Goal: Information Seeking & Learning: Learn about a topic

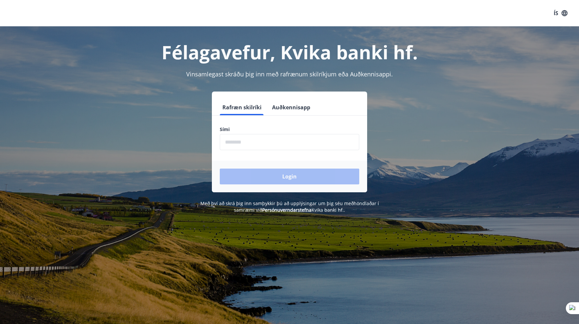
click at [247, 139] on input "phone" at bounding box center [290, 142] width 140 height 16
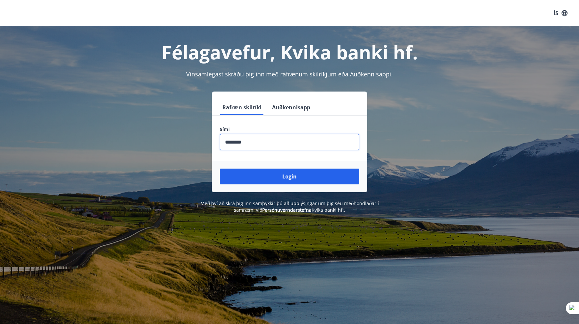
type input "********"
click at [220, 169] on button "Login" at bounding box center [290, 177] width 140 height 16
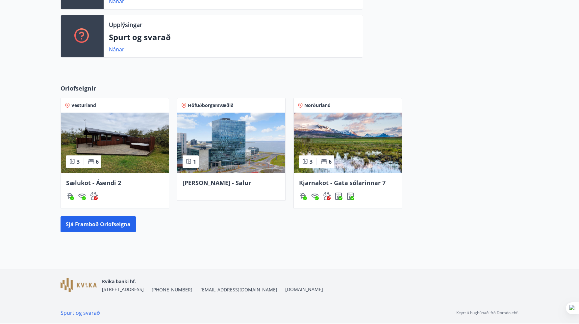
scroll to position [204, 0]
click at [374, 137] on img at bounding box center [348, 142] width 108 height 61
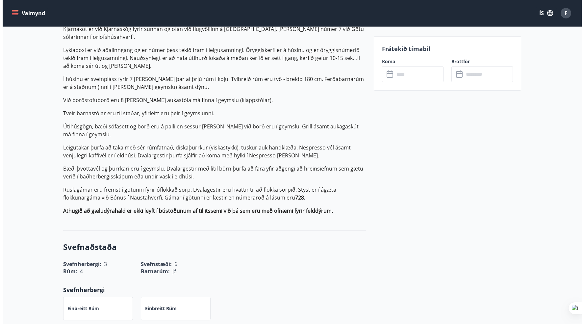
scroll to position [138, 0]
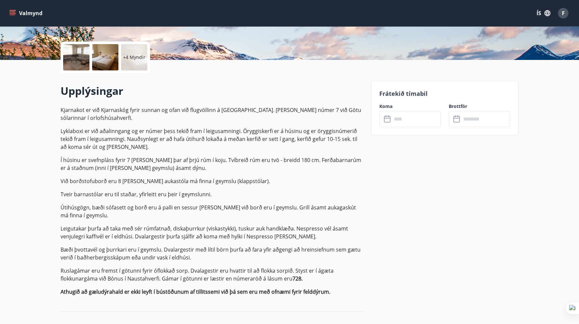
click at [127, 53] on div "+4 Myndir" at bounding box center [134, 57] width 26 height 26
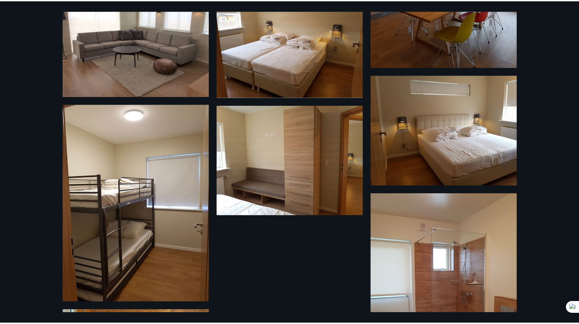
scroll to position [0, 0]
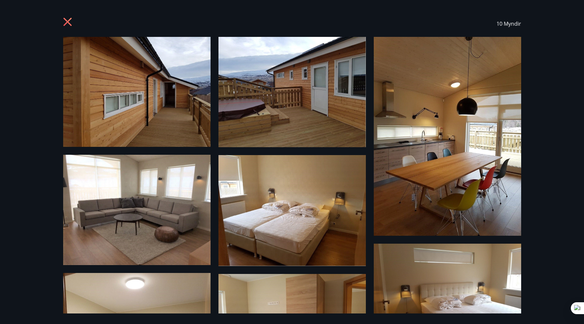
click at [70, 22] on icon at bounding box center [68, 22] width 11 height 11
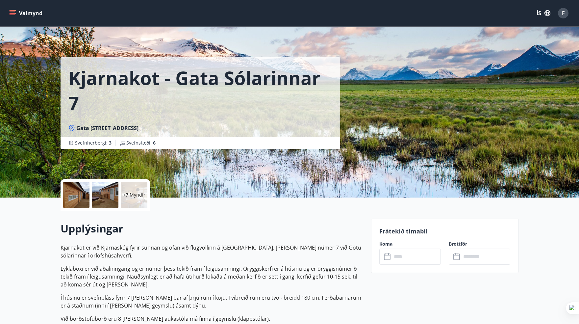
click at [31, 10] on button "Valmynd" at bounding box center [26, 13] width 37 height 12
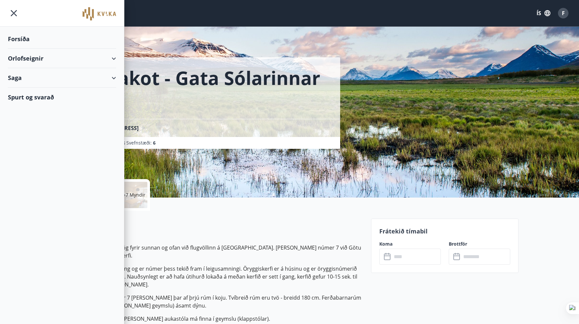
click at [29, 39] on div "Forsíða" at bounding box center [62, 38] width 108 height 19
